Goal: Obtain resource: Obtain resource

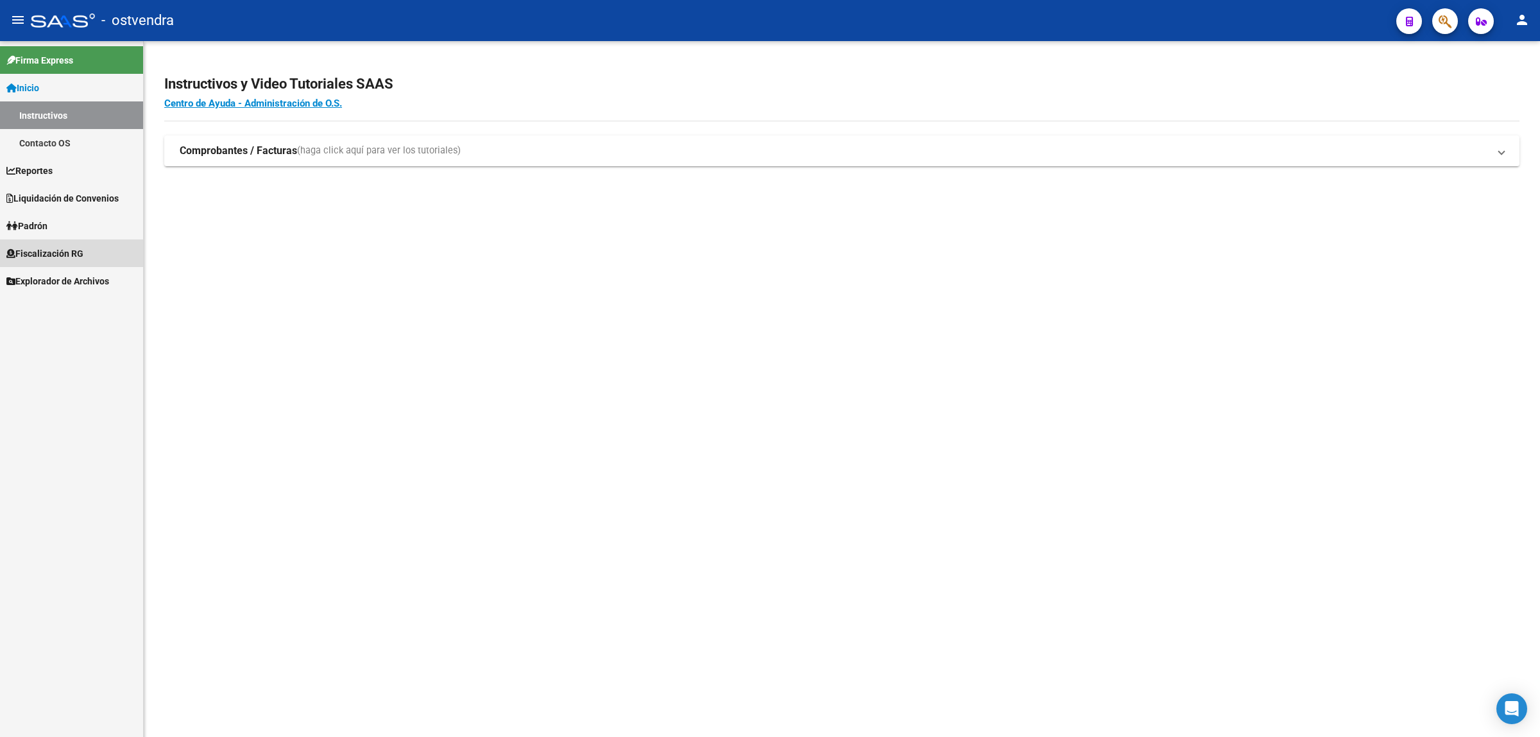
click at [81, 250] on span "Fiscalización RG" at bounding box center [44, 253] width 77 height 14
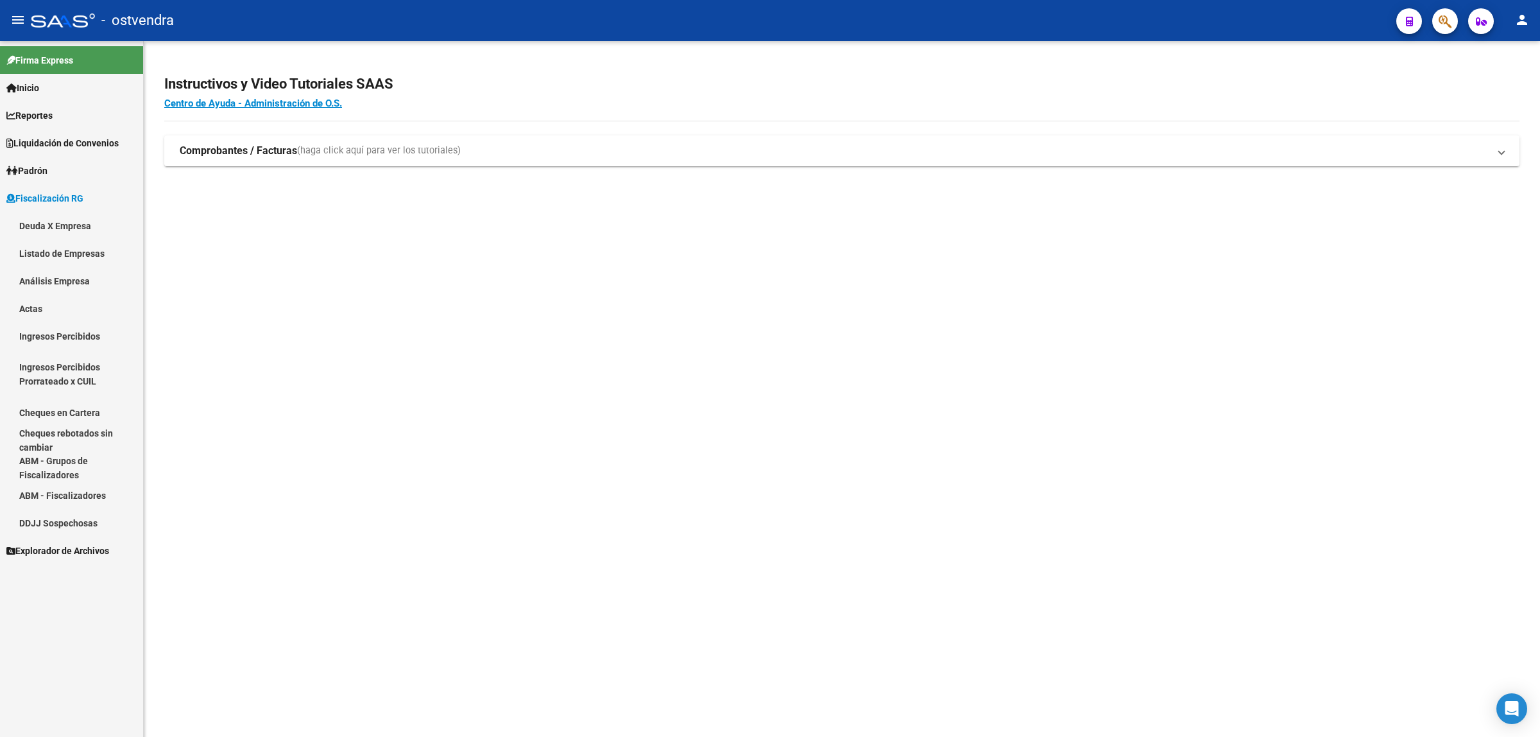
click at [81, 281] on link "Análisis Empresa" at bounding box center [71, 281] width 143 height 28
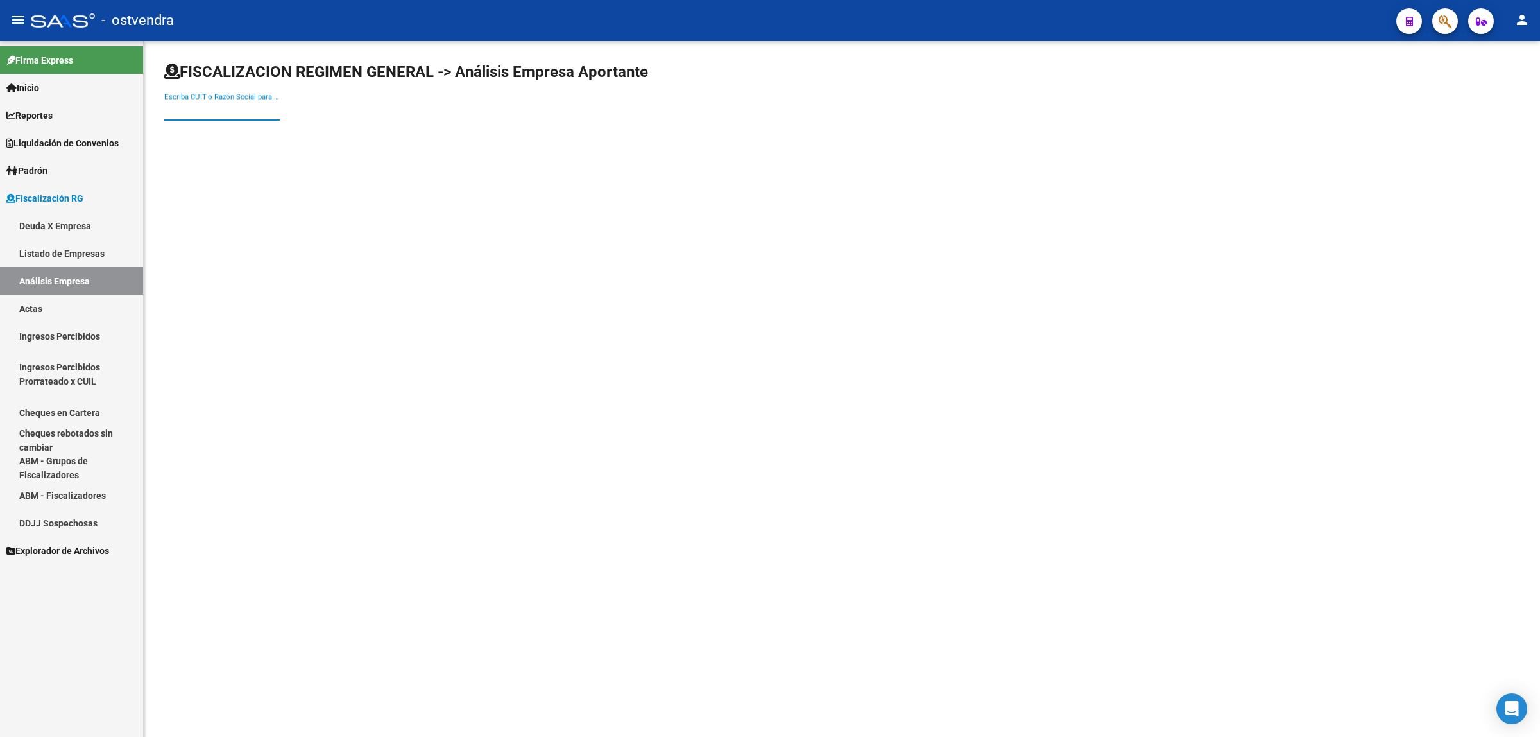
click at [207, 108] on input "Escriba CUIT o Razón Social para buscar" at bounding box center [221, 111] width 115 height 12
paste input "30717024393"
type input "30717024393"
click at [355, 135] on span "OCA LOG S.A." at bounding box center [357, 134] width 364 height 31
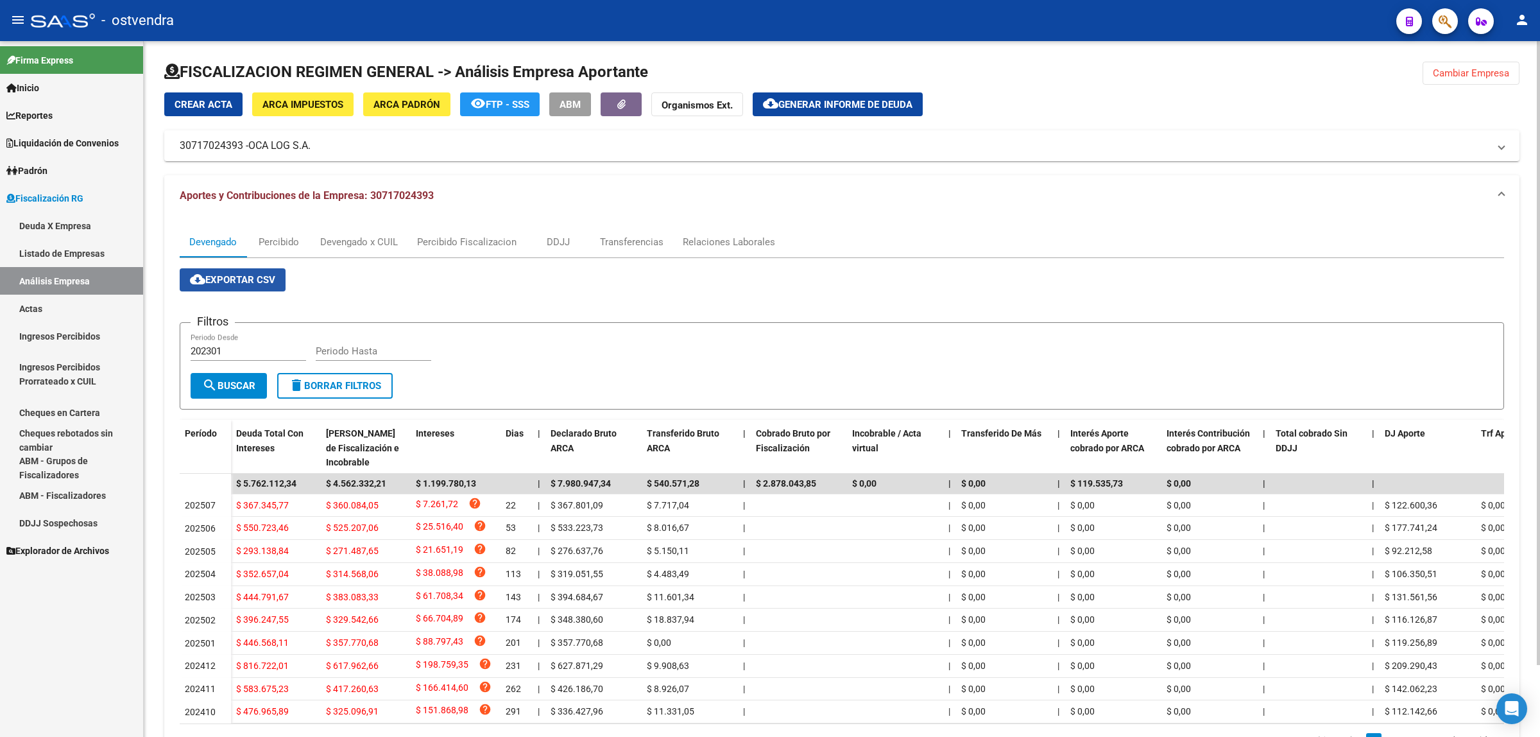
click at [200, 276] on mat-icon "cloud_download" at bounding box center [197, 278] width 15 height 15
click at [344, 245] on div "Devengado x CUIL" at bounding box center [359, 242] width 78 height 14
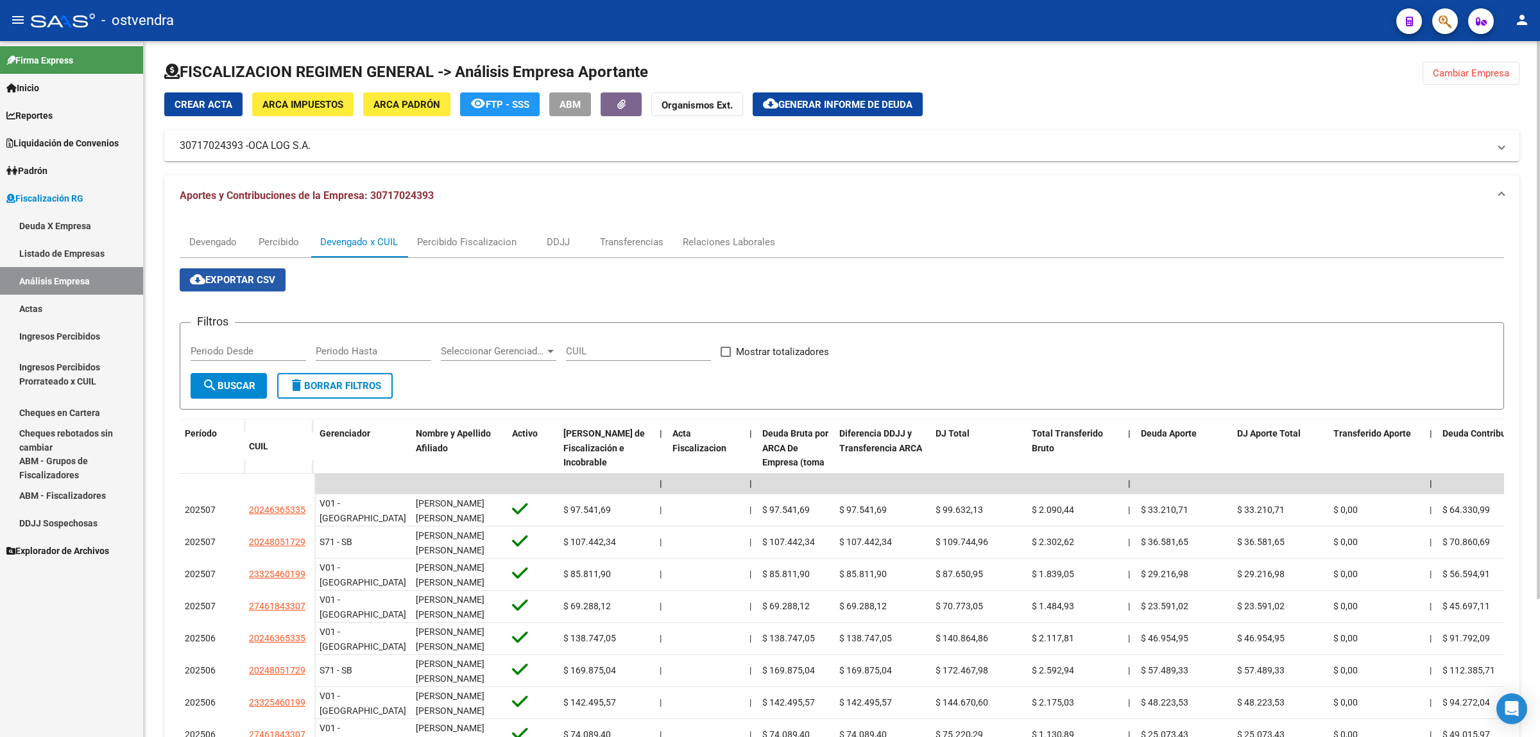
click at [197, 274] on mat-icon "cloud_download" at bounding box center [197, 278] width 15 height 15
click at [854, 109] on span "Generar informe de deuda" at bounding box center [845, 105] width 134 height 12
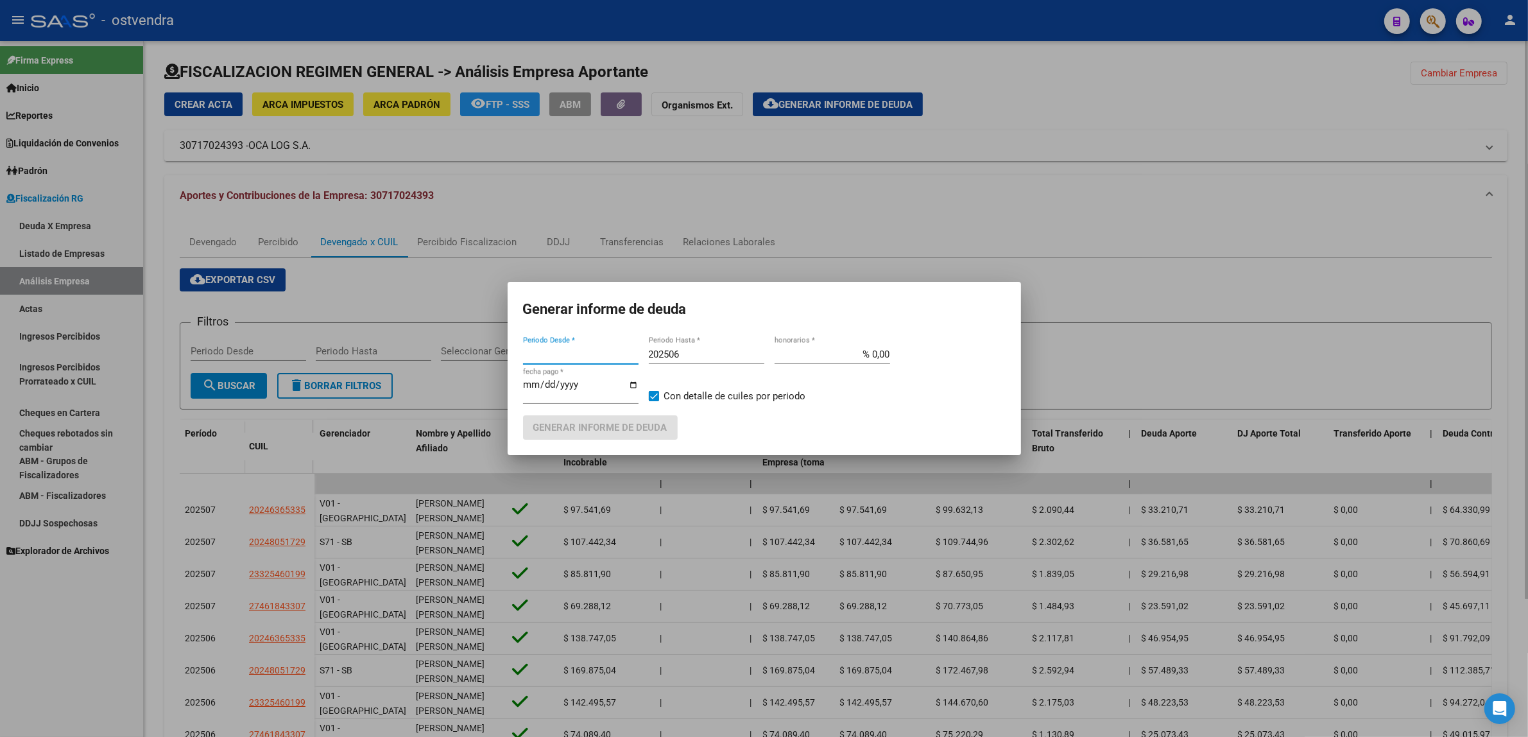
type input "202408"
click at [711, 357] on input "202506" at bounding box center [706, 354] width 115 height 12
type input "202509"
click at [542, 384] on input "[DATE]" at bounding box center [580, 389] width 115 height 21
type input "[DATE]"
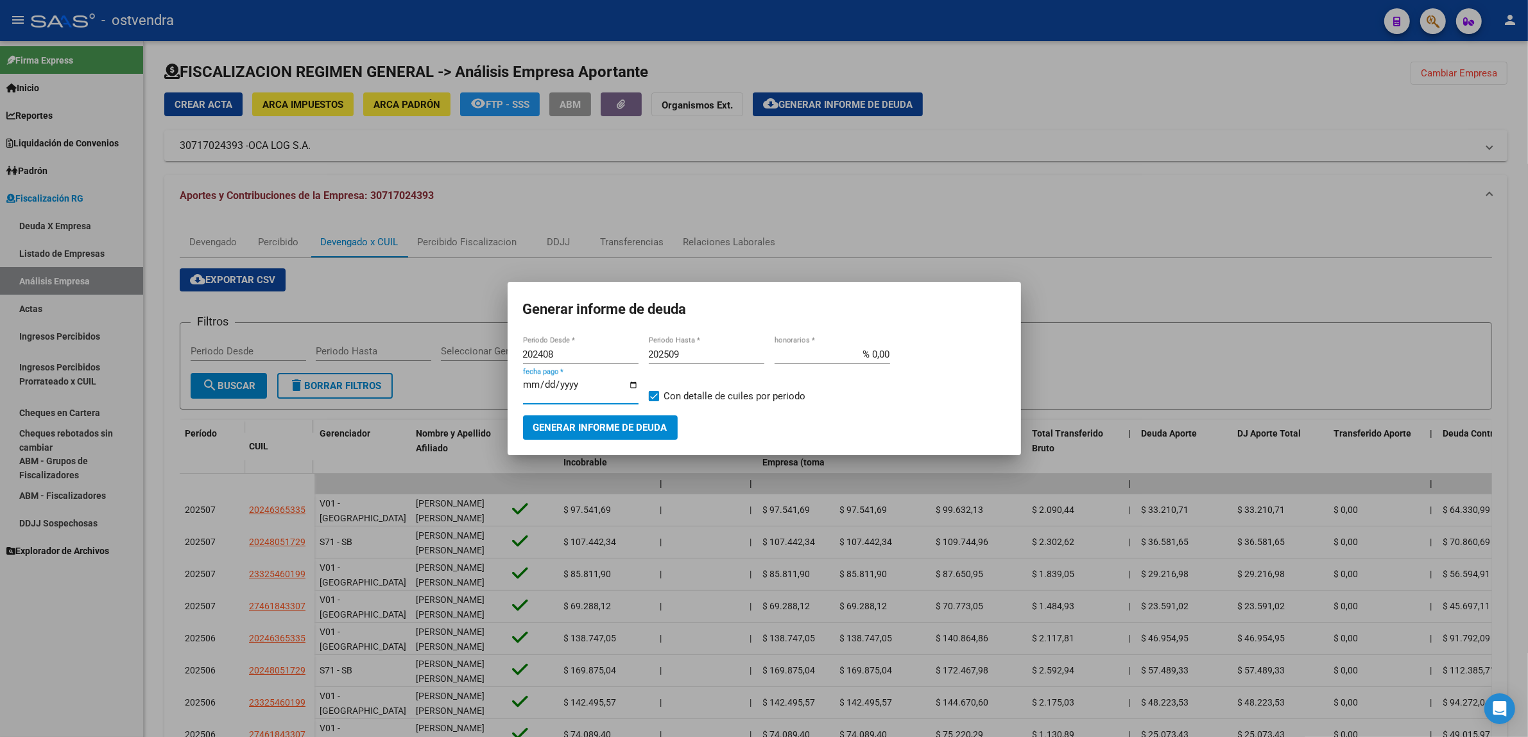
click at [600, 430] on span "Generar informe de deuda" at bounding box center [600, 428] width 134 height 12
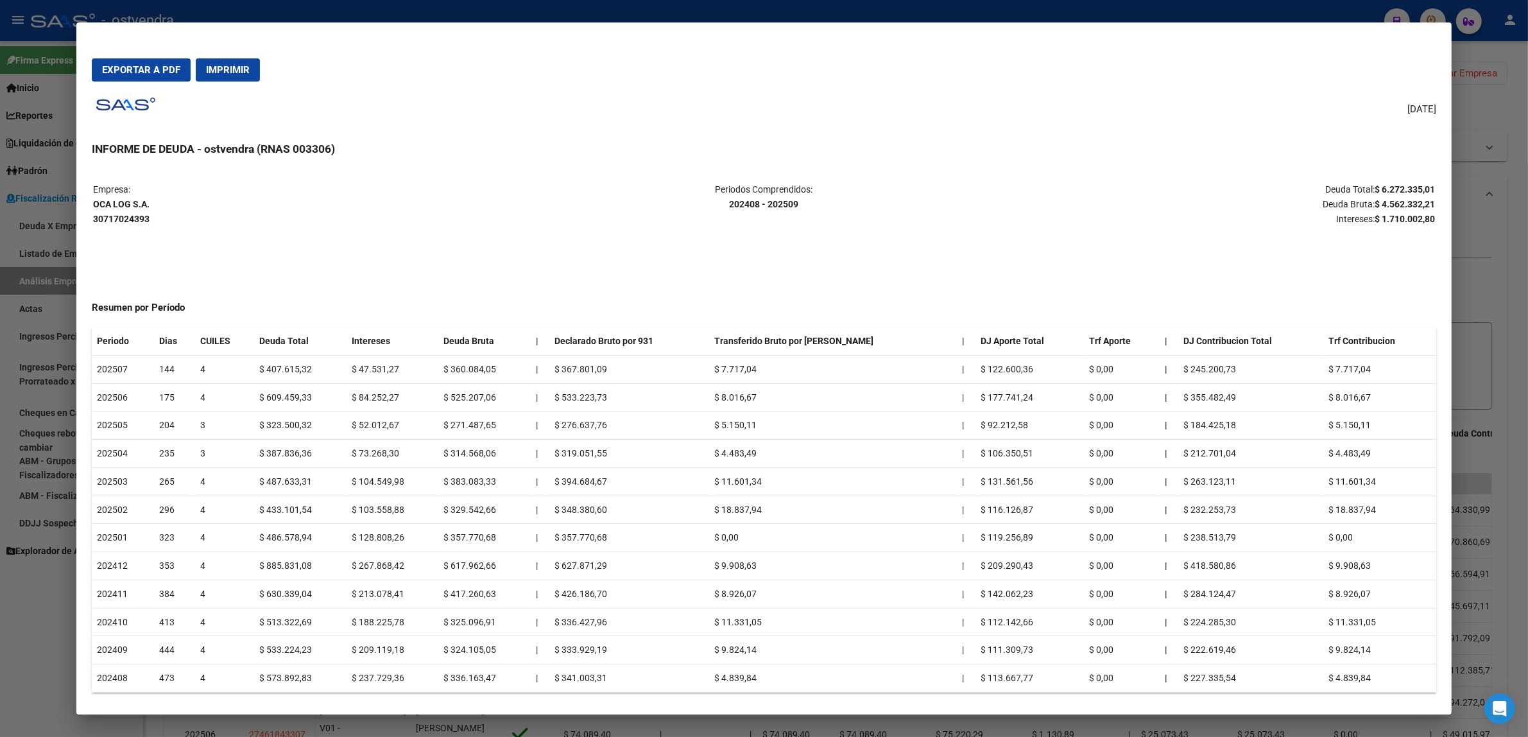
click at [149, 62] on button "Exportar a PDF" at bounding box center [141, 69] width 99 height 23
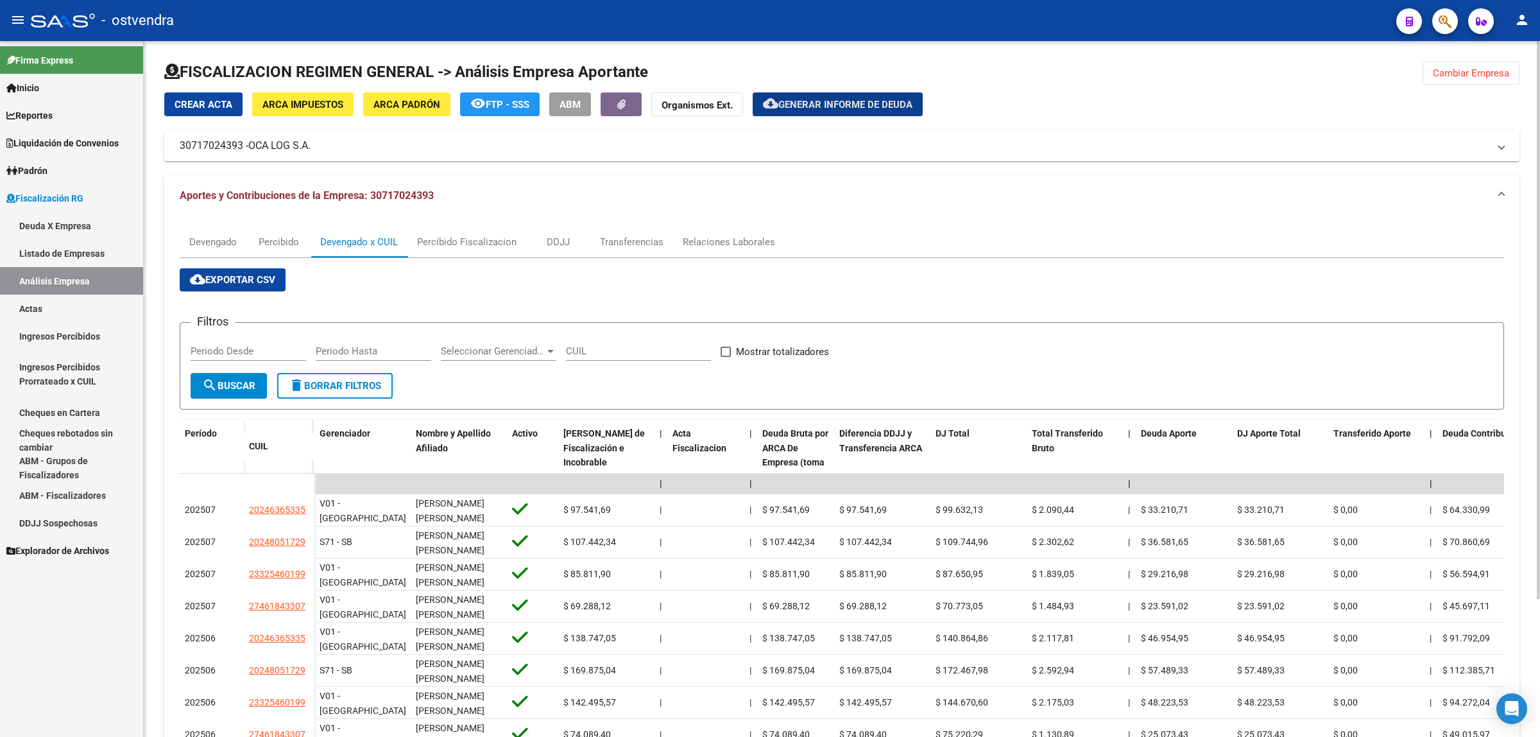
click at [791, 103] on span "Generar informe de deuda" at bounding box center [845, 105] width 134 height 12
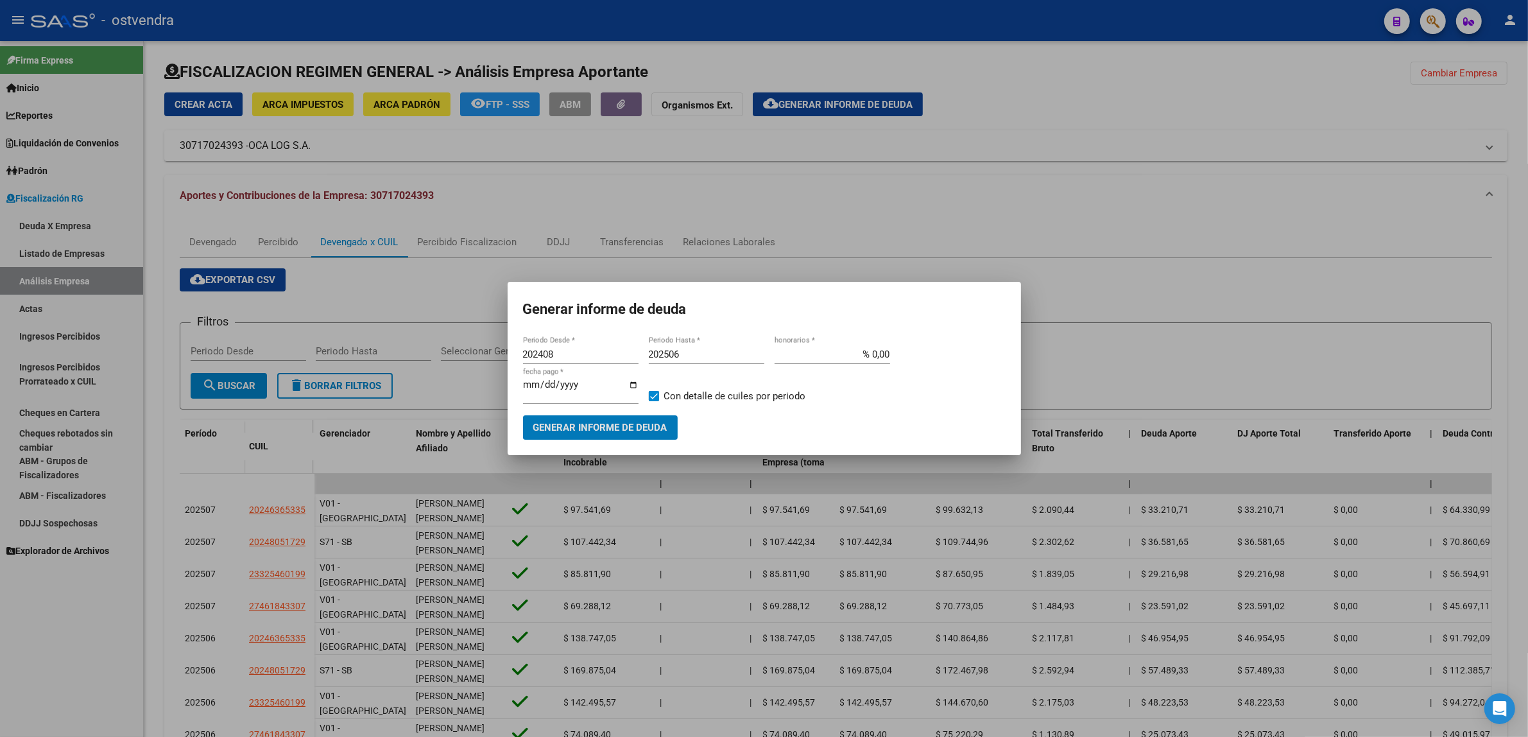
click at [563, 356] on input "202408" at bounding box center [580, 354] width 115 height 12
type input "202503"
type input "202509"
type input "[DATE]"
click at [618, 424] on span "Generar informe de deuda" at bounding box center [600, 428] width 134 height 12
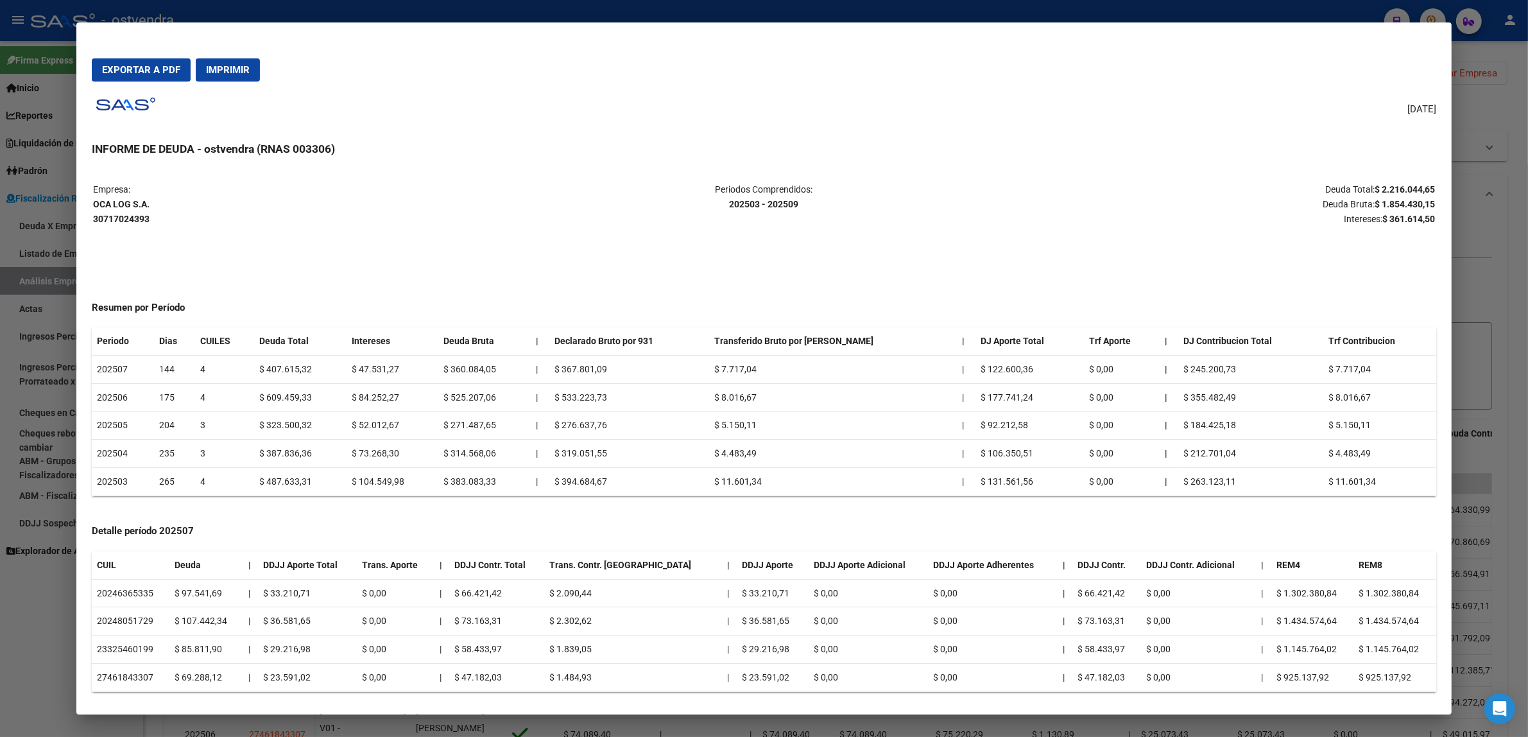
click at [164, 69] on span "Exportar a PDF" at bounding box center [141, 70] width 78 height 12
